Goal: Information Seeking & Learning: Learn about a topic

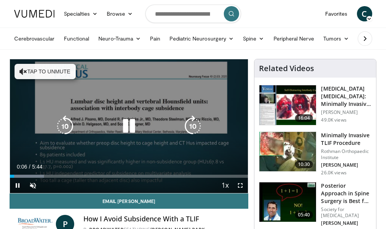
click at [33, 72] on button "Tap to unmute" at bounding box center [45, 71] width 61 height 15
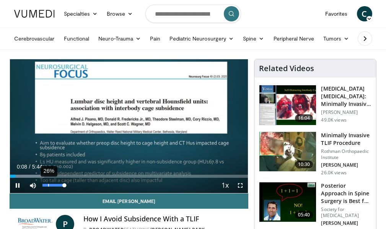
click at [48, 183] on div "26%" at bounding box center [53, 185] width 27 height 15
click at [48, 184] on div "26%" at bounding box center [53, 185] width 27 height 15
drag, startPoint x: 65, startPoint y: 187, endPoint x: 52, endPoint y: 185, distance: 13.5
click at [52, 185] on div "Volume Level" at bounding box center [46, 185] width 9 height 3
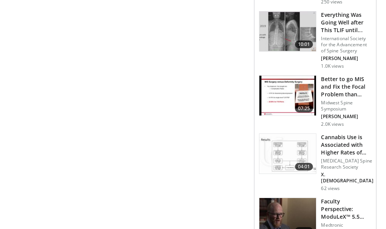
scroll to position [873, 0]
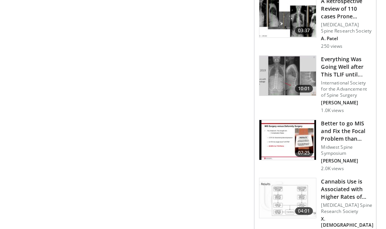
click at [333, 78] on h3 "Everything Was Going Well after This TLIF until..." at bounding box center [346, 66] width 51 height 23
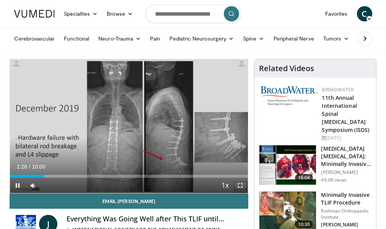
click at [239, 183] on span "Video Player" at bounding box center [240, 185] width 15 height 15
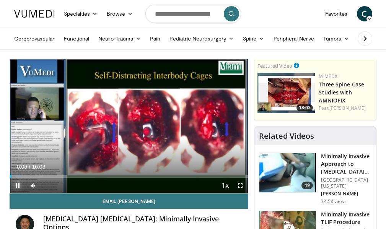
click at [13, 187] on span "Video Player" at bounding box center [17, 185] width 15 height 15
click at [172, 12] on input "Search topics, interventions" at bounding box center [193, 14] width 96 height 18
type input "**********"
click at [229, 14] on icon "submit" at bounding box center [231, 14] width 6 height 6
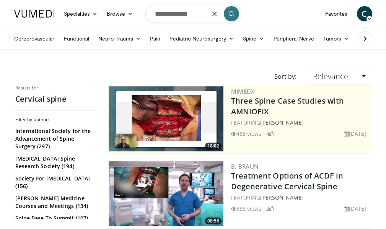
click at [194, 16] on input "**********" at bounding box center [193, 14] width 96 height 18
type input "**********"
click at [230, 12] on icon "submit" at bounding box center [231, 14] width 6 height 6
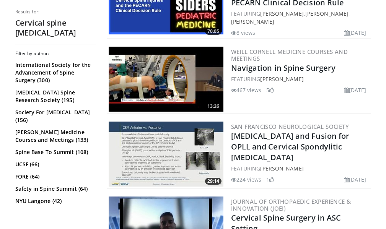
scroll to position [689, 0]
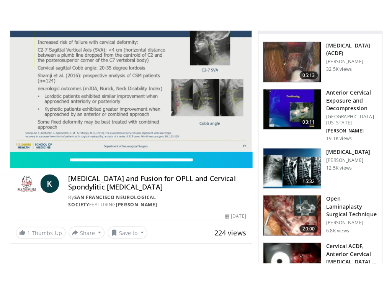
scroll to position [77, 0]
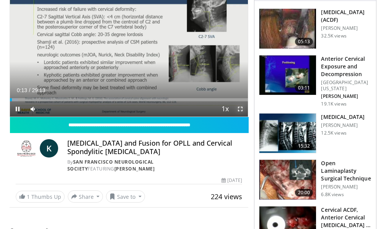
click at [241, 107] on span "Video Player" at bounding box center [240, 108] width 15 height 15
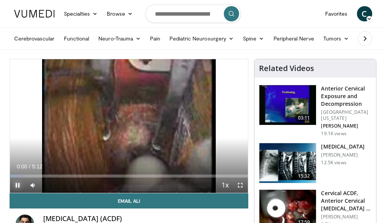
click at [15, 182] on span "Video Player" at bounding box center [17, 185] width 15 height 15
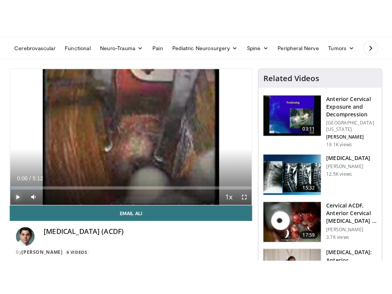
scroll to position [38, 0]
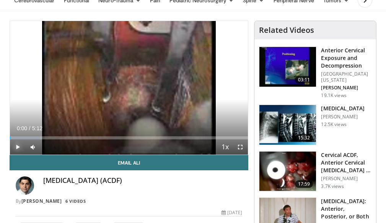
click at [19, 146] on span "Video Player" at bounding box center [17, 147] width 15 height 15
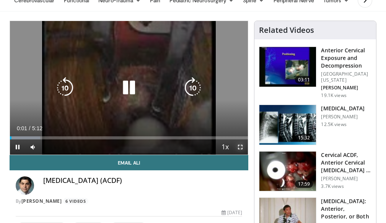
drag, startPoint x: 239, startPoint y: 145, endPoint x: 238, endPoint y: 192, distance: 46.7
click at [238, 145] on span "Video Player" at bounding box center [240, 147] width 15 height 15
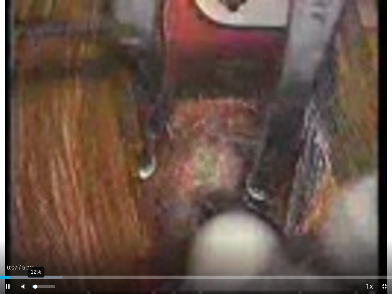
drag, startPoint x: 42, startPoint y: 286, endPoint x: 35, endPoint y: 289, distance: 7.0
click at [35, 223] on div "12%" at bounding box center [43, 286] width 27 height 15
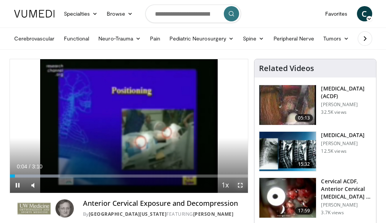
click at [243, 185] on span "Video Player" at bounding box center [240, 185] width 15 height 15
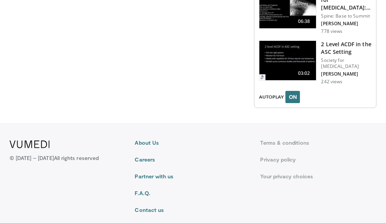
scroll to position [1113, 0]
